Goal: Transaction & Acquisition: Purchase product/service

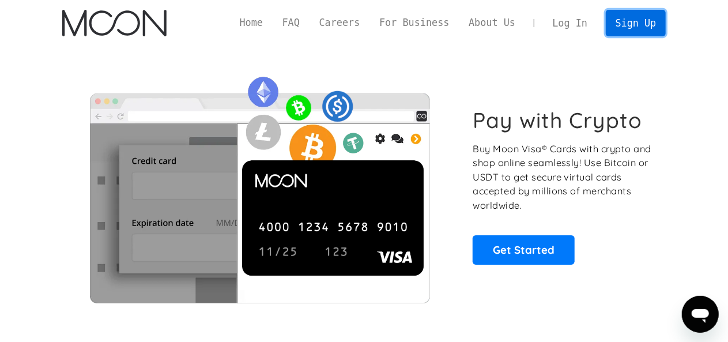
click at [587, 20] on link "Sign Up" at bounding box center [636, 23] width 60 height 26
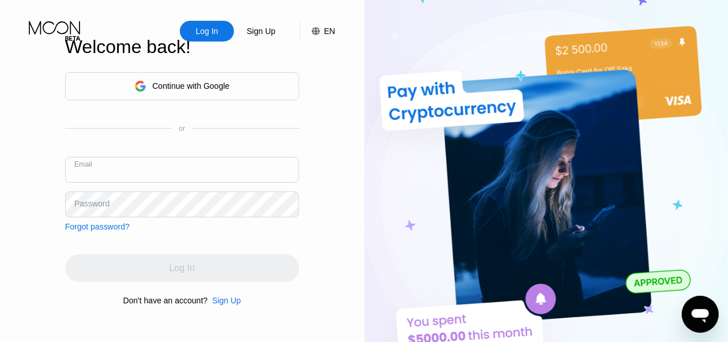
click at [104, 172] on input "text" at bounding box center [182, 170] width 234 height 26
type input "myan.adm13@outlook.com"
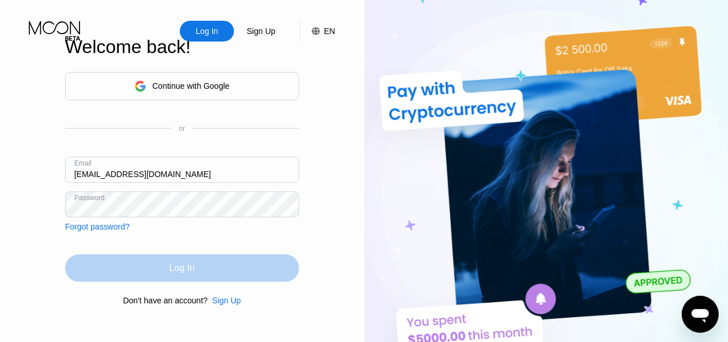
click at [175, 256] on div "Log In" at bounding box center [182, 268] width 234 height 28
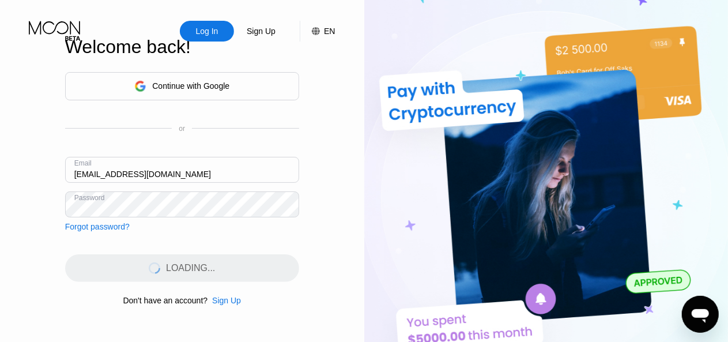
scroll to position [2, 0]
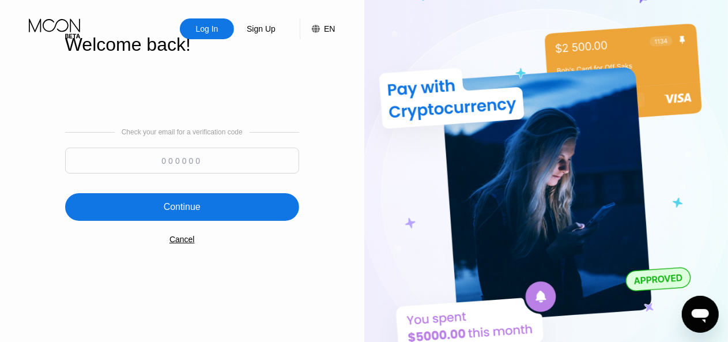
click at [182, 157] on input at bounding box center [182, 161] width 234 height 26
click at [164, 157] on input at bounding box center [182, 161] width 234 height 26
type input "354819"
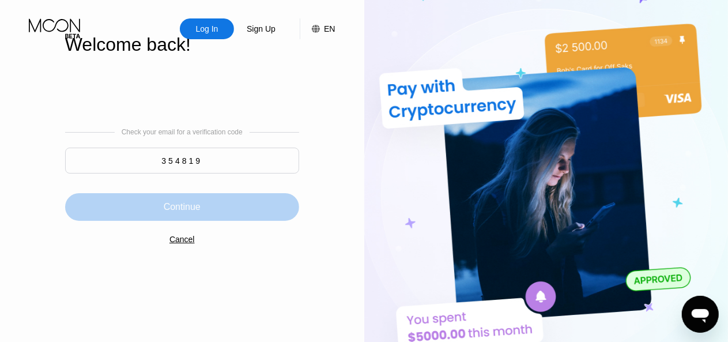
click at [198, 208] on div "Continue" at bounding box center [182, 207] width 37 height 12
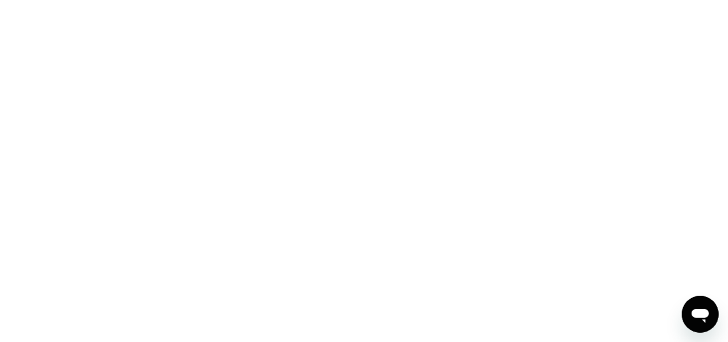
scroll to position [0, 0]
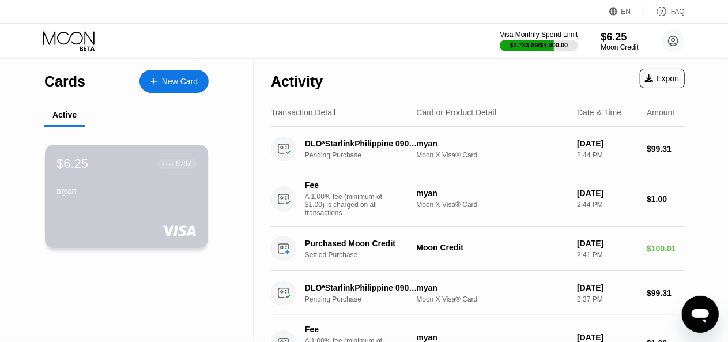
click at [156, 207] on div "$6.25 ● ● ● ● 5797 myan" at bounding box center [126, 196] width 163 height 103
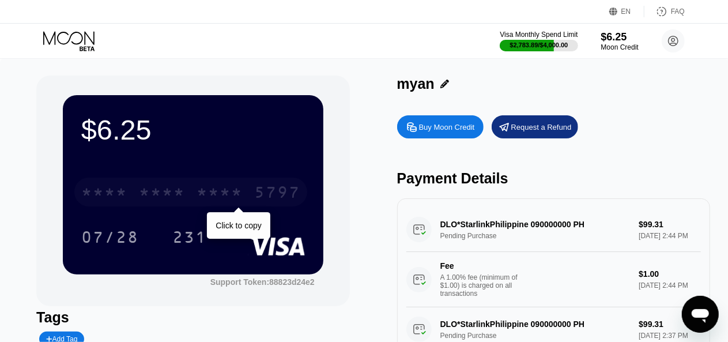
click at [275, 198] on div "5797" at bounding box center [277, 193] width 46 height 18
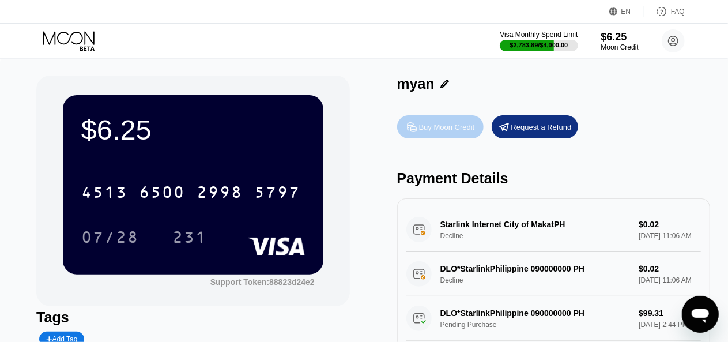
click at [437, 135] on div "Buy Moon Credit" at bounding box center [440, 126] width 86 height 23
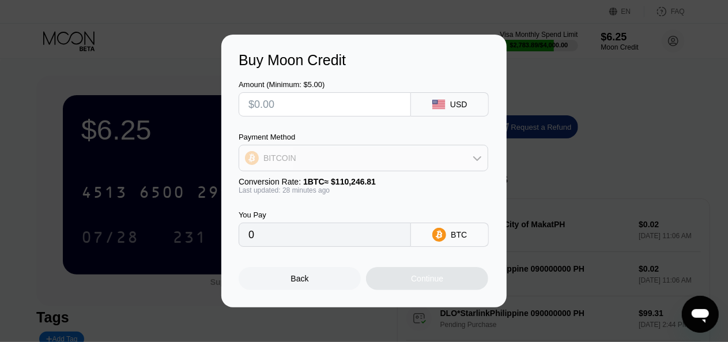
click at [389, 153] on div "BITCOIN" at bounding box center [363, 157] width 248 height 23
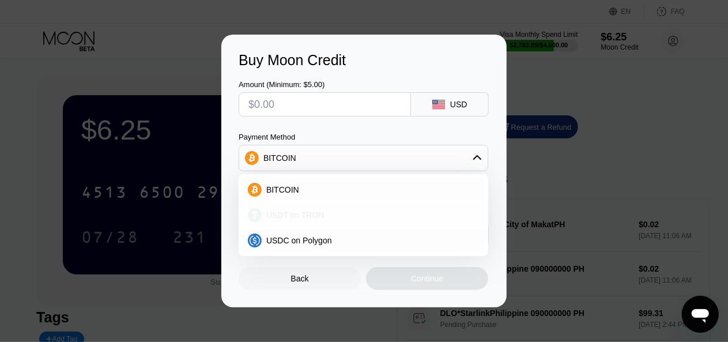
drag, startPoint x: 363, startPoint y: 209, endPoint x: 356, endPoint y: 109, distance: 100.0
click at [363, 209] on div "USDT on TRON" at bounding box center [363, 214] width 243 height 23
type input "0.00"
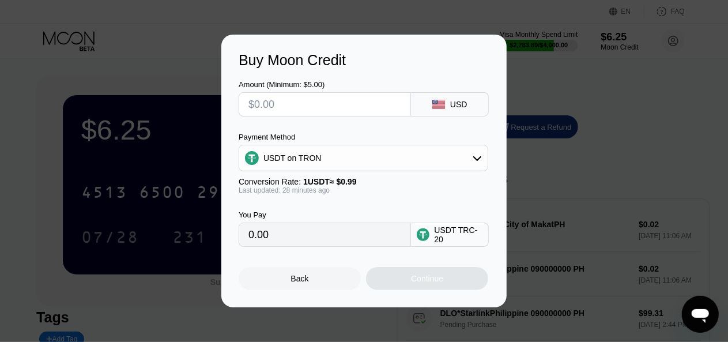
click at [356, 108] on input "text" at bounding box center [324, 104] width 153 height 23
type input "$1"
type input "1.01"
type input "$100"
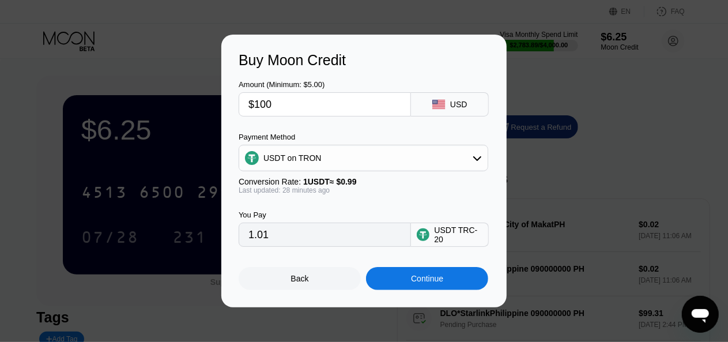
type input "101.01"
type input "$100"
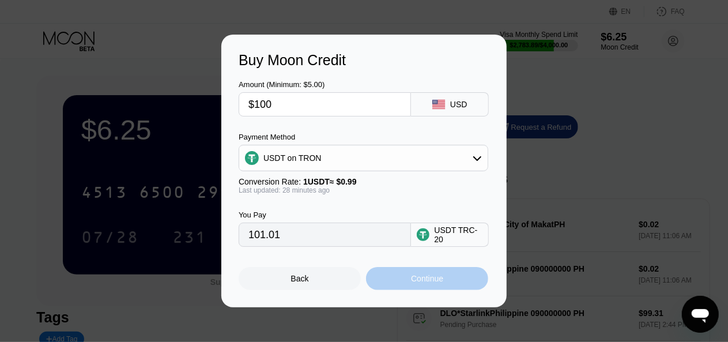
click at [413, 283] on div "Continue" at bounding box center [427, 278] width 32 height 9
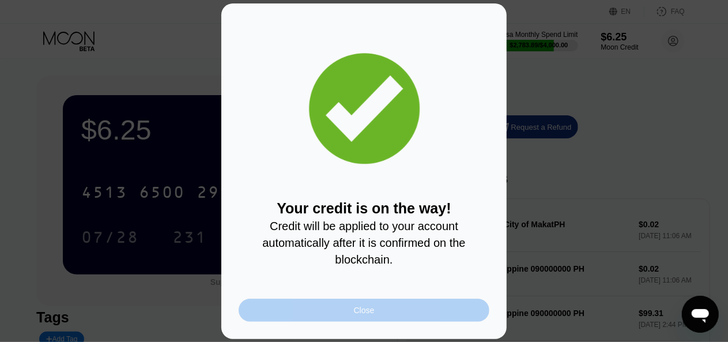
click at [394, 309] on div "Close" at bounding box center [364, 310] width 251 height 23
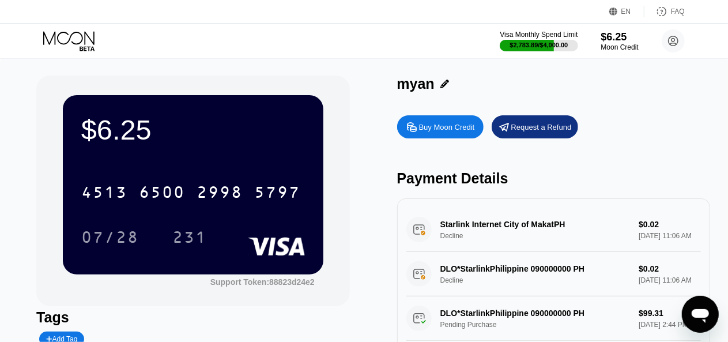
click at [438, 187] on div "Payment Details" at bounding box center [553, 178] width 313 height 17
